Goal: Information Seeking & Learning: Learn about a topic

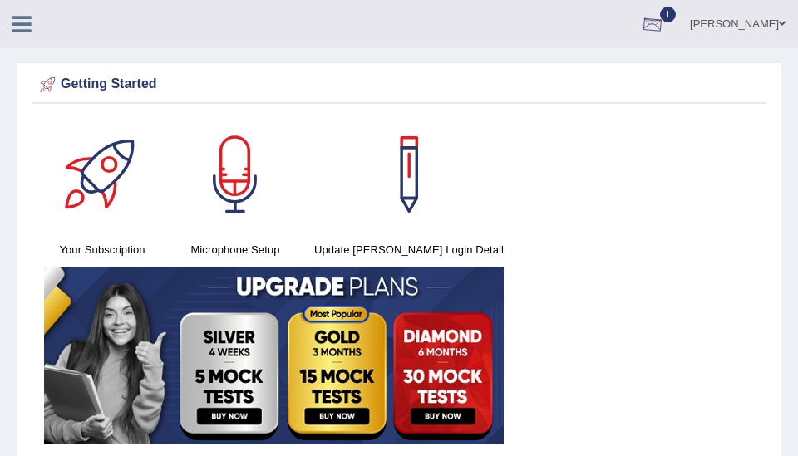
click at [665, 26] on div at bounding box center [652, 24] width 25 height 25
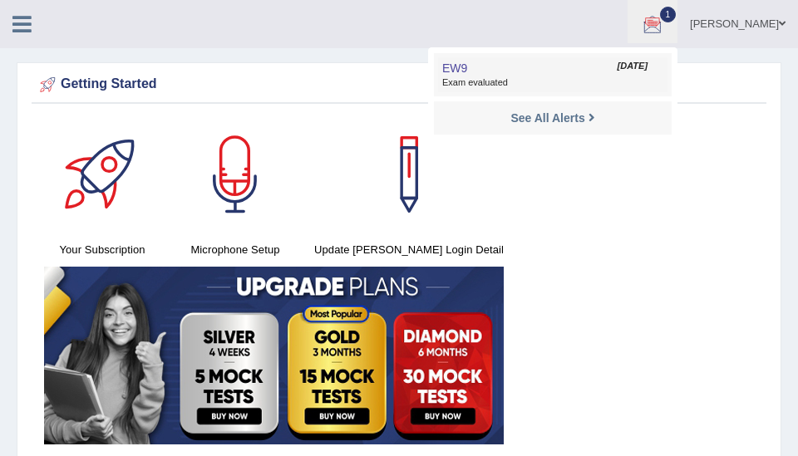
click at [536, 76] on span "Exam evaluated" at bounding box center [552, 82] width 221 height 13
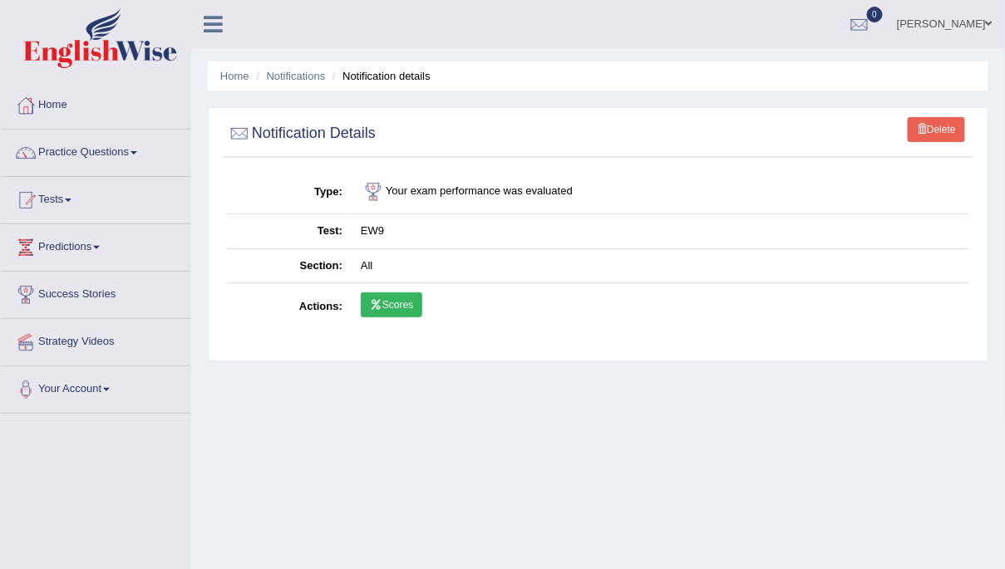
click at [393, 303] on link "Scores" at bounding box center [392, 305] width 62 height 25
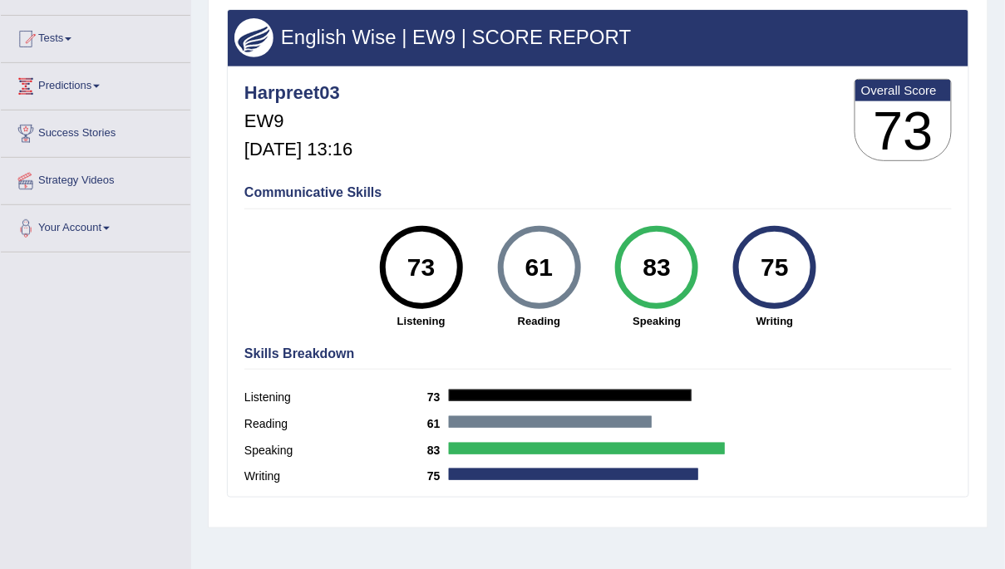
scroll to position [303, 0]
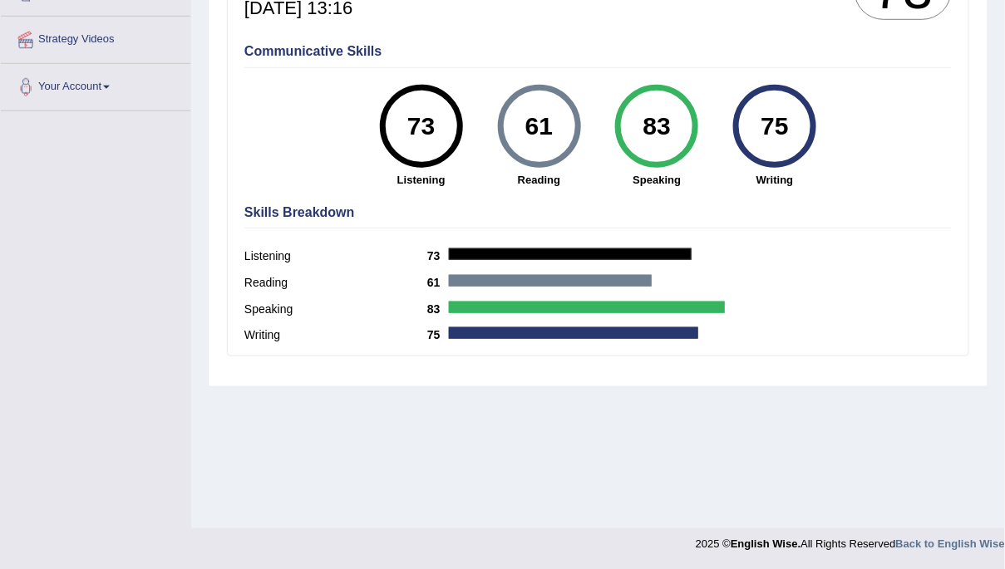
click at [524, 51] on h4 "Communicative Skills" at bounding box center [597, 51] width 707 height 15
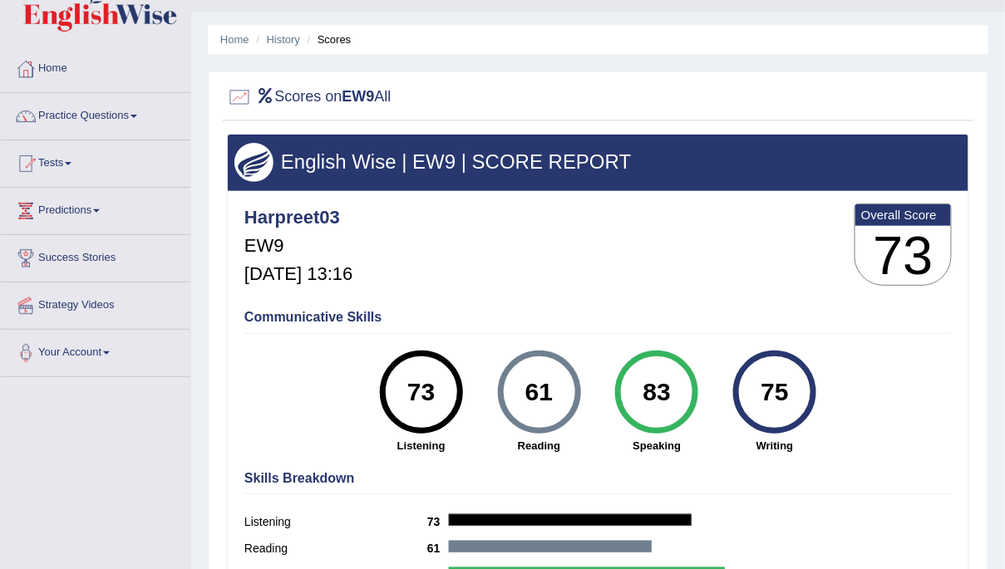
scroll to position [26, 0]
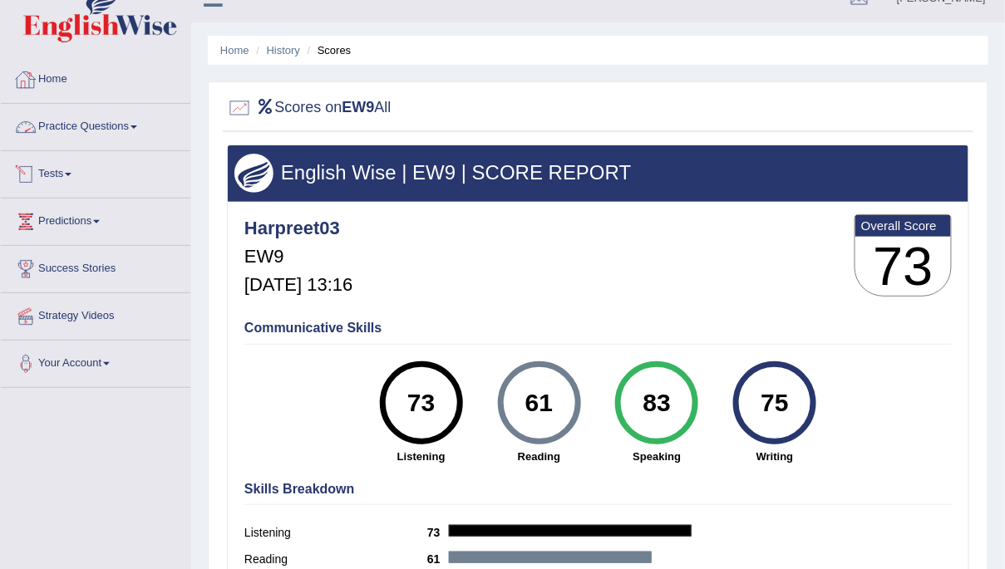
click at [57, 75] on link "Home" at bounding box center [96, 78] width 190 height 42
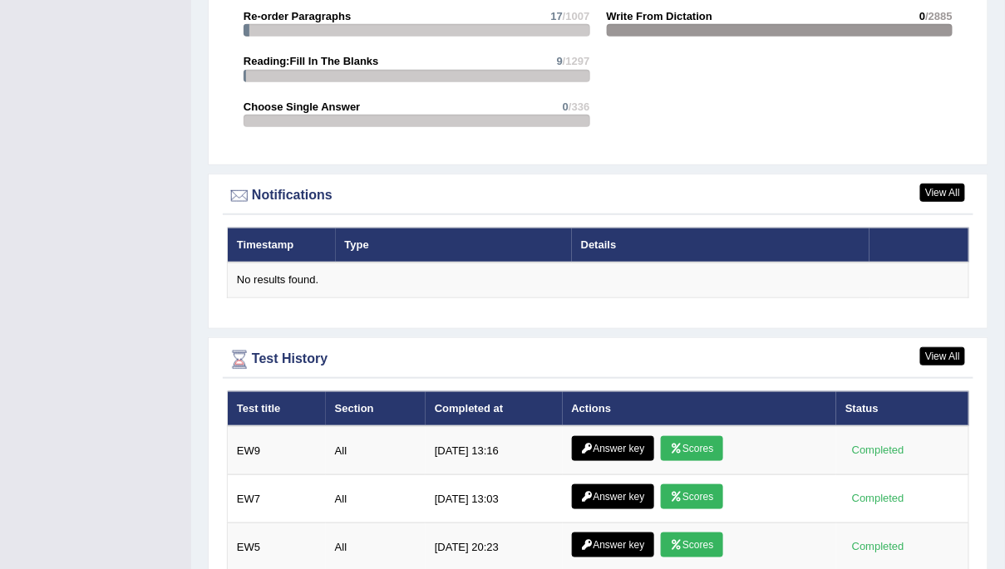
scroll to position [2125, 0]
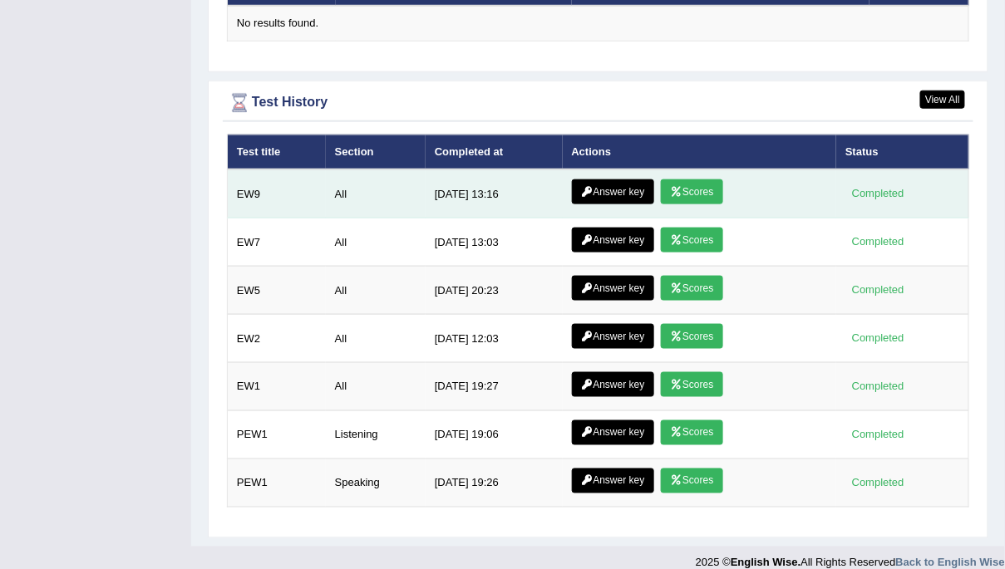
click at [614, 180] on link "Answer key" at bounding box center [613, 192] width 82 height 25
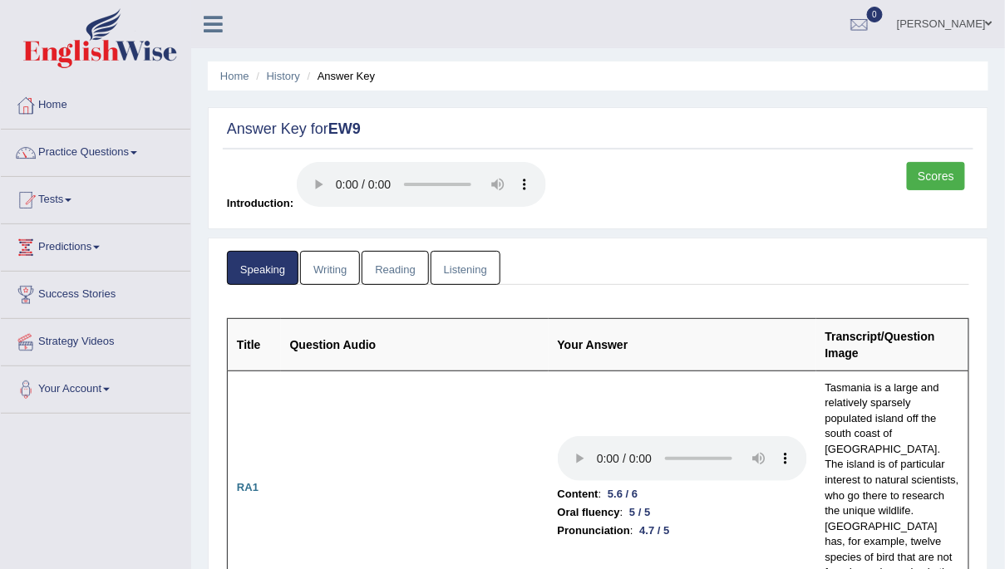
click at [332, 262] on link "Writing" at bounding box center [330, 268] width 60 height 34
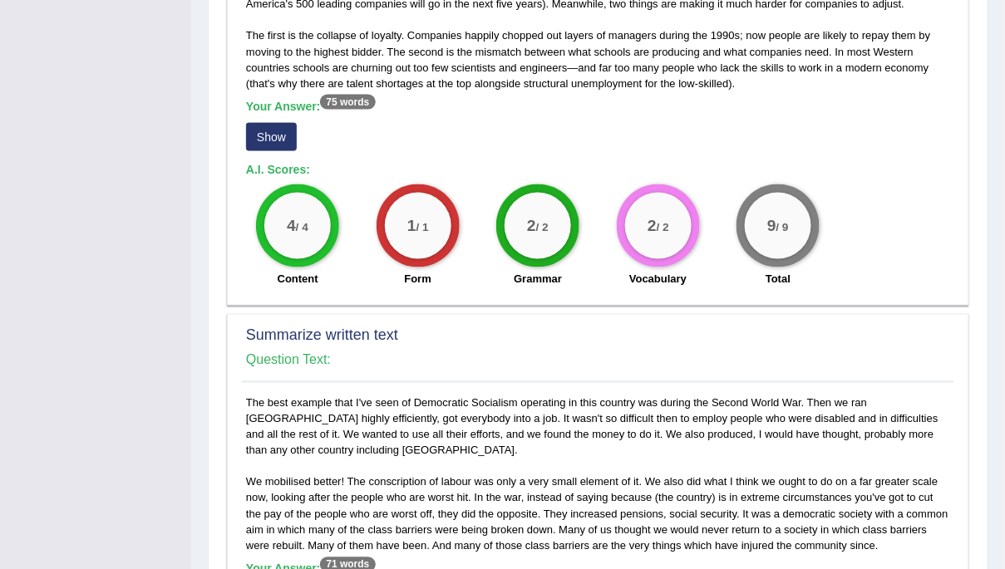
scroll to position [595, 0]
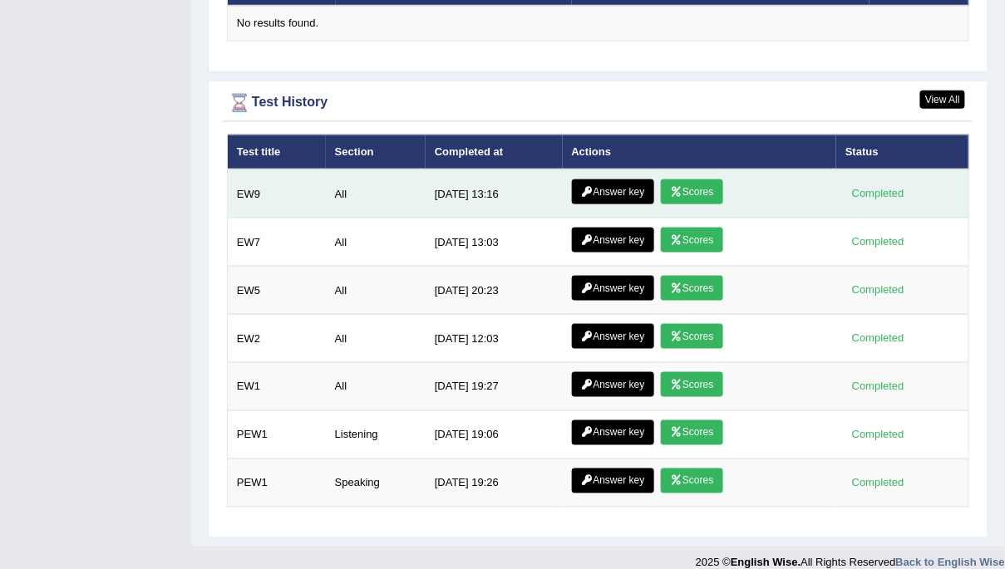
click at [635, 185] on link "Answer key" at bounding box center [613, 192] width 82 height 25
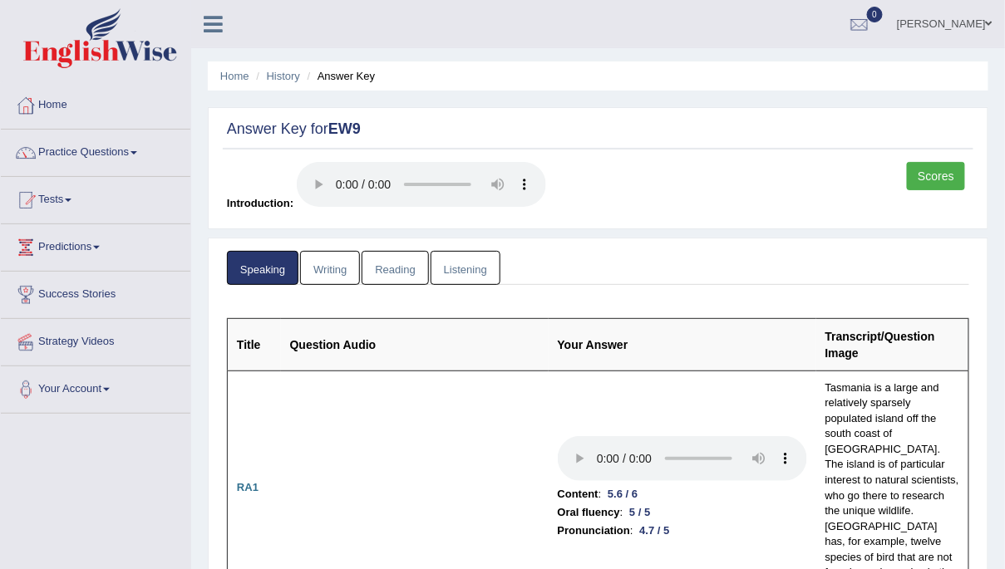
click at [331, 262] on link "Writing" at bounding box center [330, 268] width 60 height 34
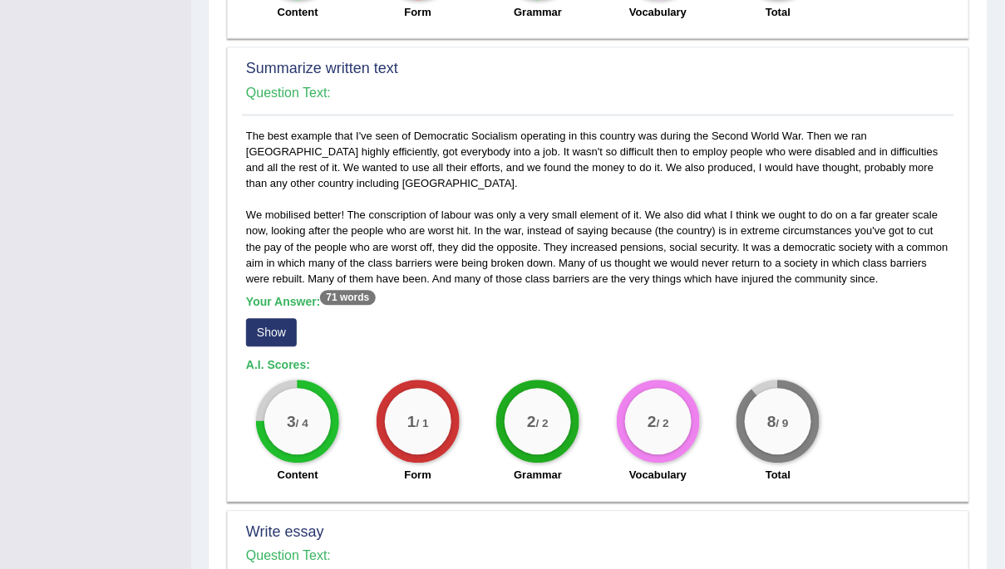
scroll to position [849, 0]
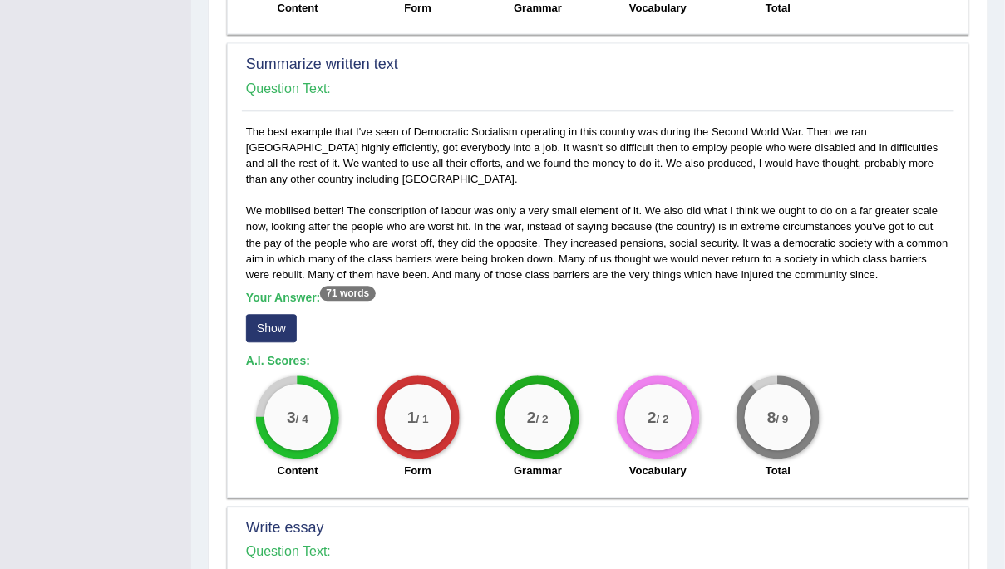
click at [280, 327] on button "Show" at bounding box center [271, 328] width 51 height 28
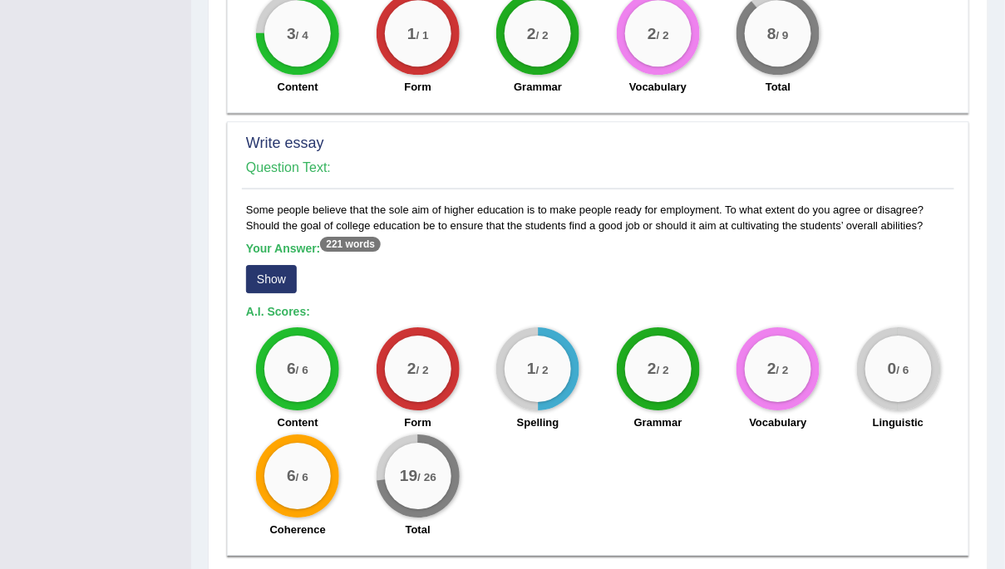
scroll to position [1250, 0]
click at [266, 275] on button "Show" at bounding box center [271, 278] width 51 height 28
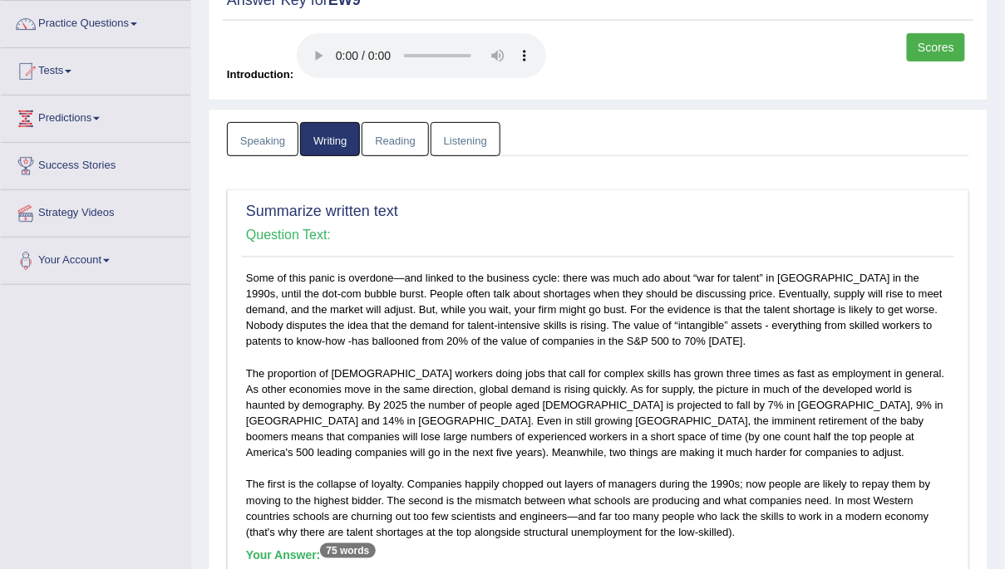
scroll to position [0, 0]
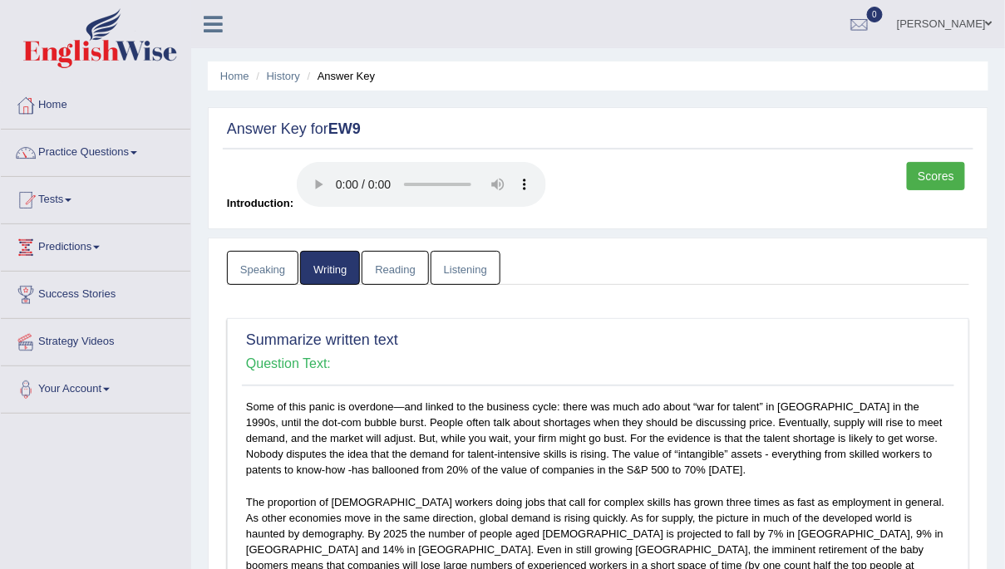
click at [391, 264] on link "Reading" at bounding box center [395, 268] width 66 height 34
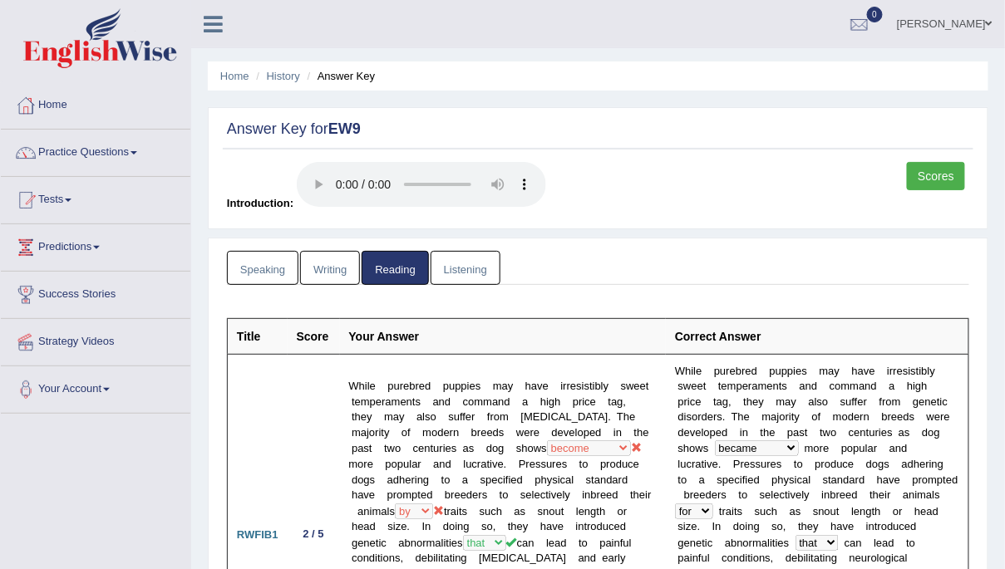
click at [448, 270] on link "Listening" at bounding box center [466, 268] width 70 height 34
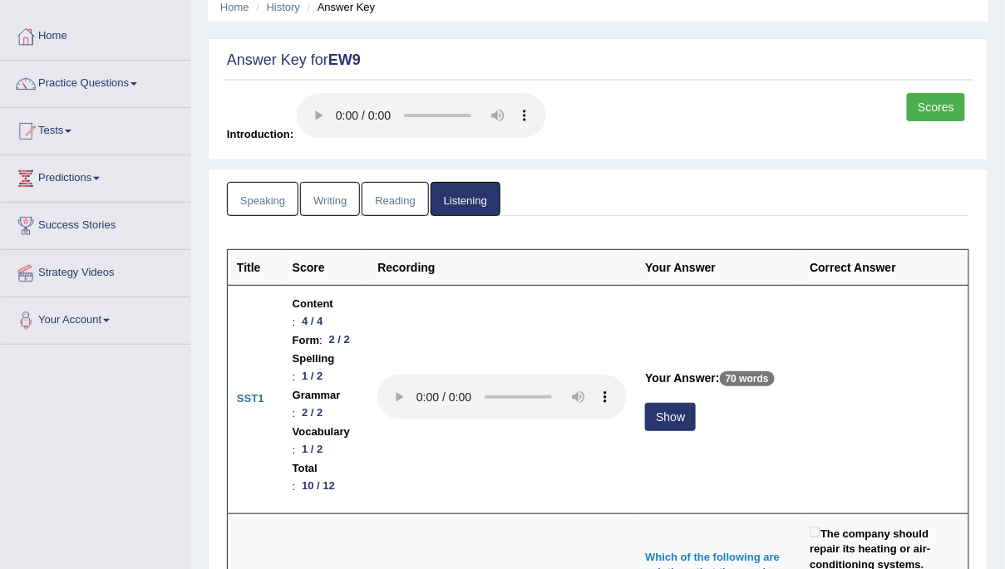
scroll to position [71, 0]
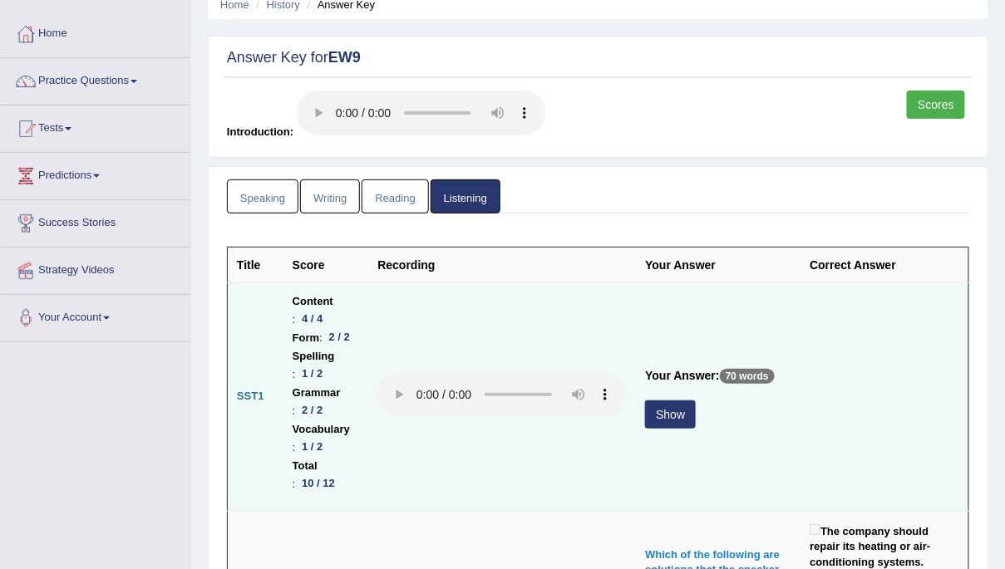
click at [716, 401] on div "Show" at bounding box center [718, 417] width 146 height 32
click at [696, 401] on button "Show" at bounding box center [670, 415] width 51 height 28
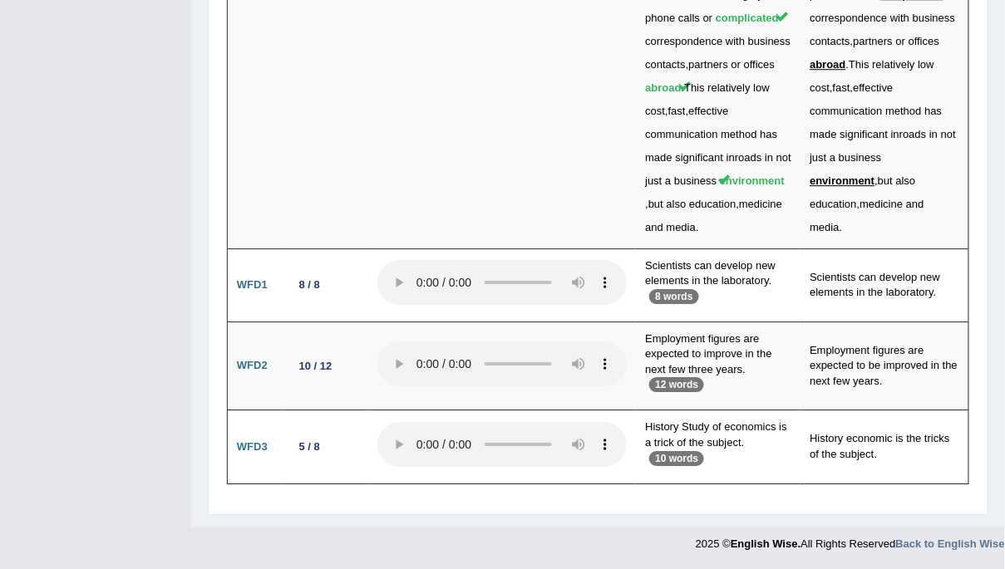
scroll to position [6870, 0]
